Goal: Information Seeking & Learning: Find specific fact

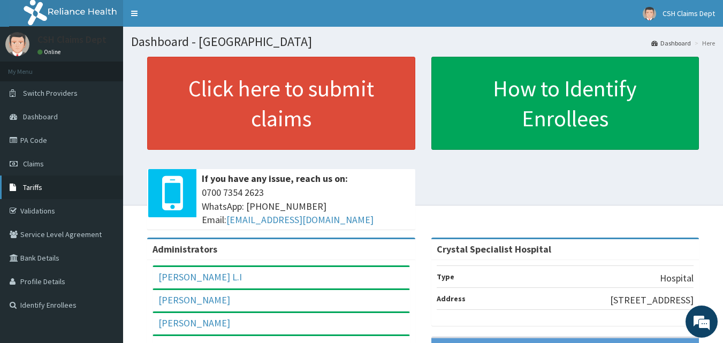
click at [31, 182] on link "Tariffs" at bounding box center [61, 188] width 123 height 24
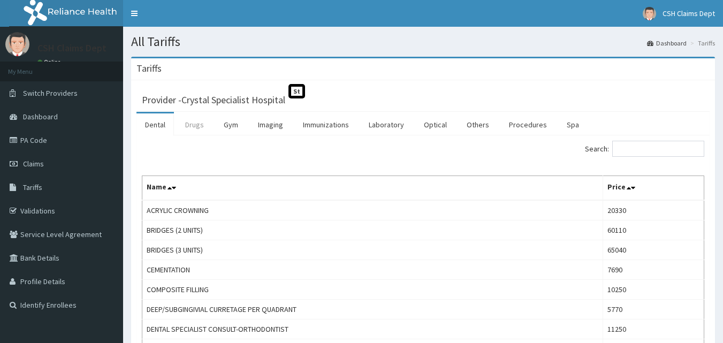
click at [193, 127] on link "Drugs" at bounding box center [195, 125] width 36 height 22
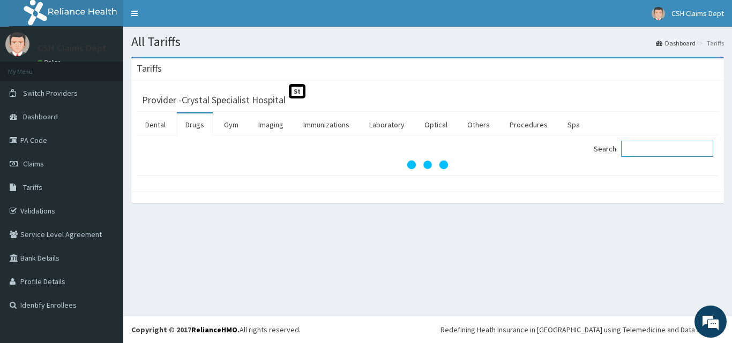
click at [636, 149] on input "Search:" at bounding box center [667, 149] width 92 height 16
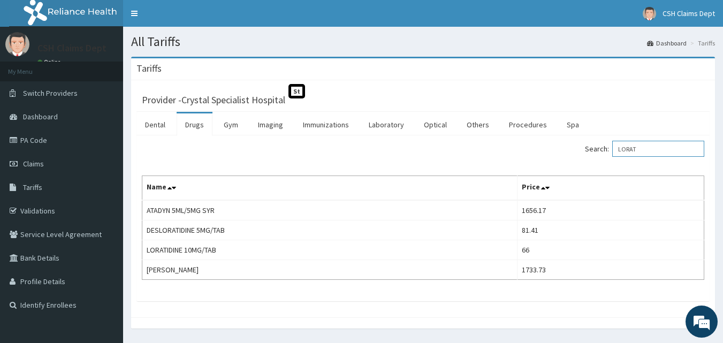
drag, startPoint x: 655, startPoint y: 155, endPoint x: 610, endPoint y: 145, distance: 46.8
click at [610, 145] on label "Search: LORAT" at bounding box center [644, 149] width 119 height 16
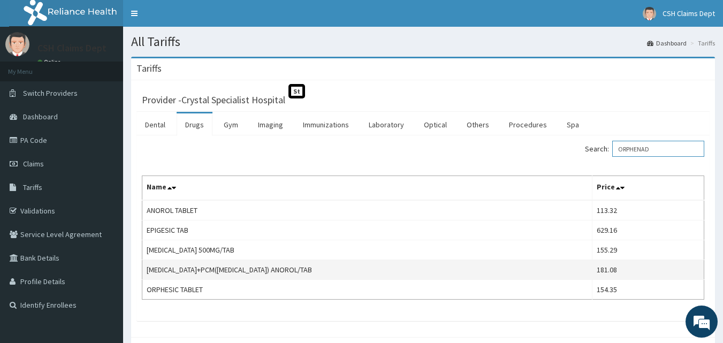
type input "ORPHENAD"
drag, startPoint x: 639, startPoint y: 274, endPoint x: 580, endPoint y: 274, distance: 59.4
click at [580, 274] on tr "[MEDICAL_DATA]+PCM([MEDICAL_DATA]) ANOROL/TAB 181.08" at bounding box center [423, 270] width 562 height 20
copy tr "181.08"
